Goal: Task Accomplishment & Management: Use online tool/utility

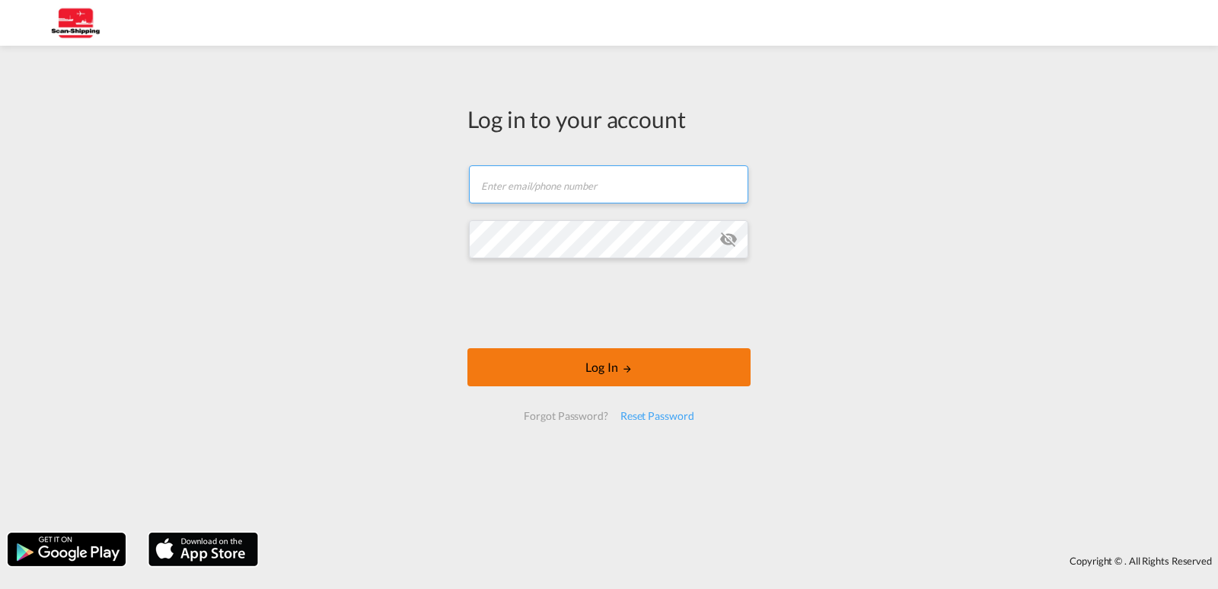
type input "[EMAIL_ADDRESS][DOMAIN_NAME]"
click at [595, 364] on button "Log In" at bounding box center [608, 367] width 283 height 38
